Goal: Complete application form

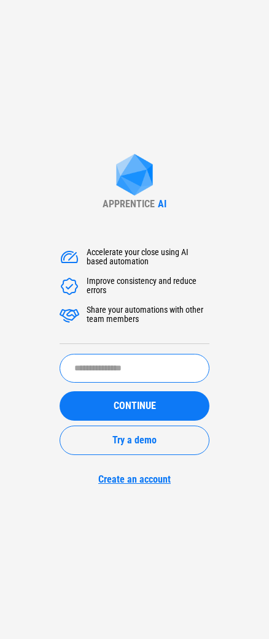
click at [117, 359] on input "text" at bounding box center [135, 368] width 150 height 29
type input "****"
type input "**********"
click at [134, 406] on button "CONTINUE" at bounding box center [135, 405] width 150 height 29
